Goal: Task Accomplishment & Management: Use online tool/utility

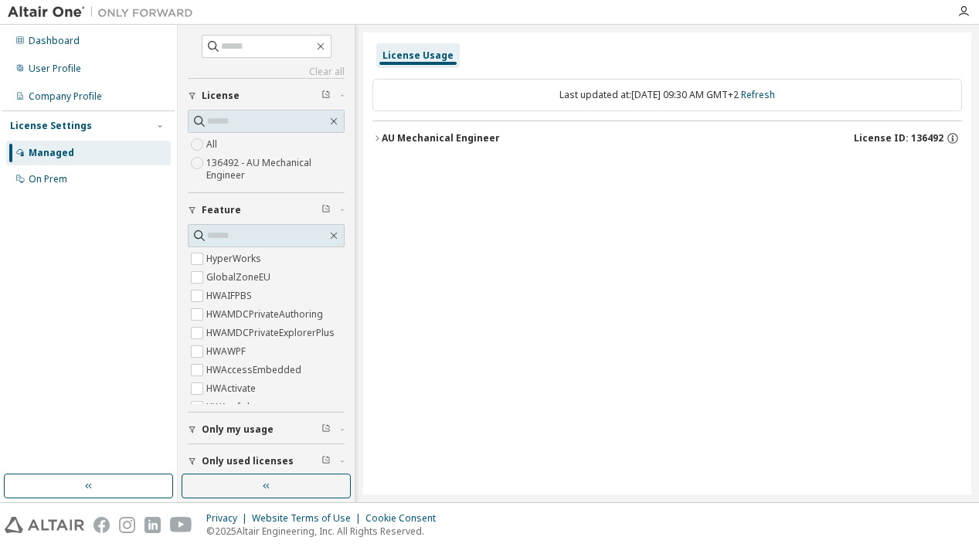
click at [382, 133] on div "AU Mechanical Engineer" at bounding box center [441, 138] width 118 height 12
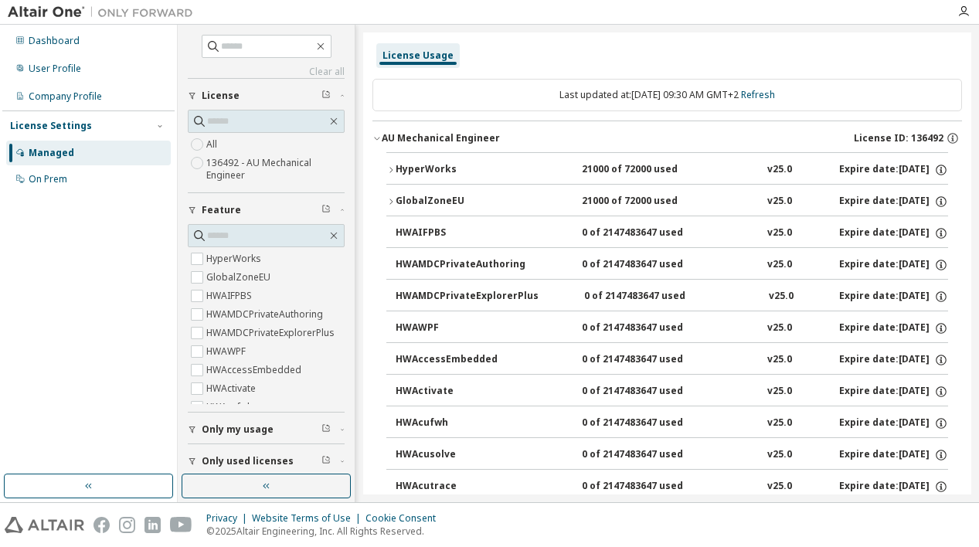
click at [437, 171] on div "HyperWorks" at bounding box center [465, 170] width 139 height 14
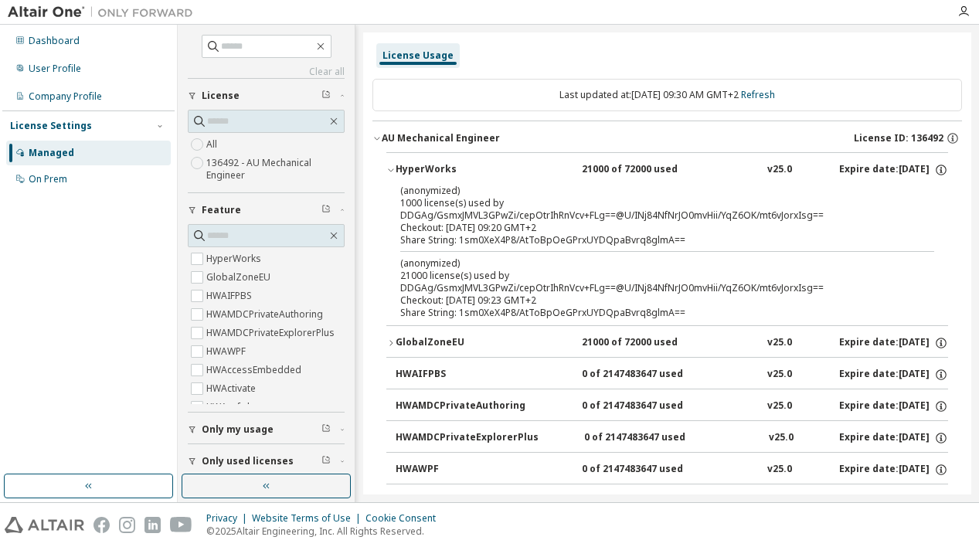
click at [446, 264] on p "(anonymized)" at bounding box center [648, 263] width 497 height 13
